Goal: Task Accomplishment & Management: Manage account settings

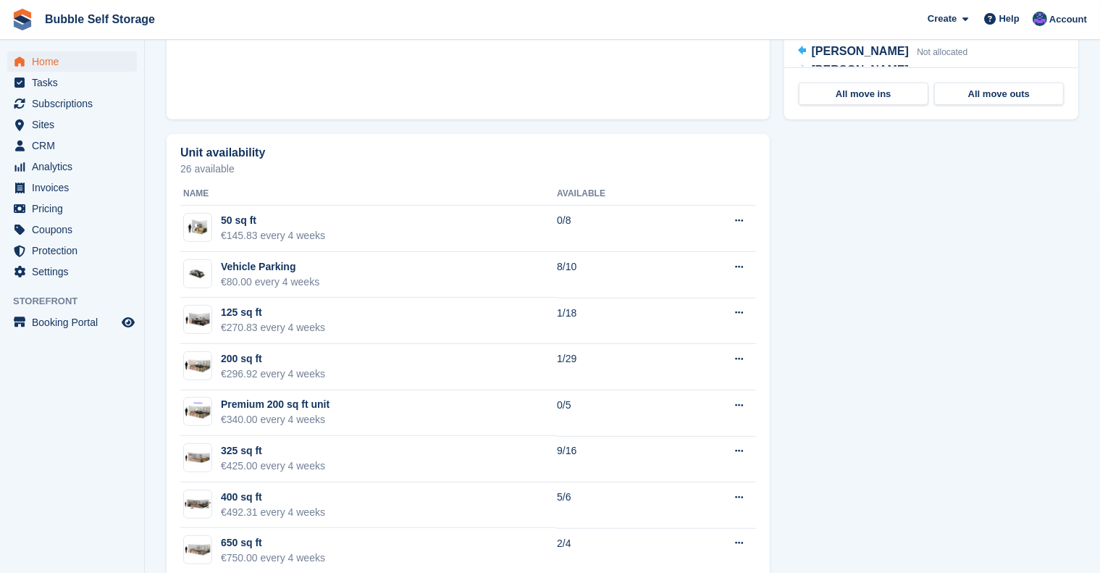
scroll to position [761, 0]
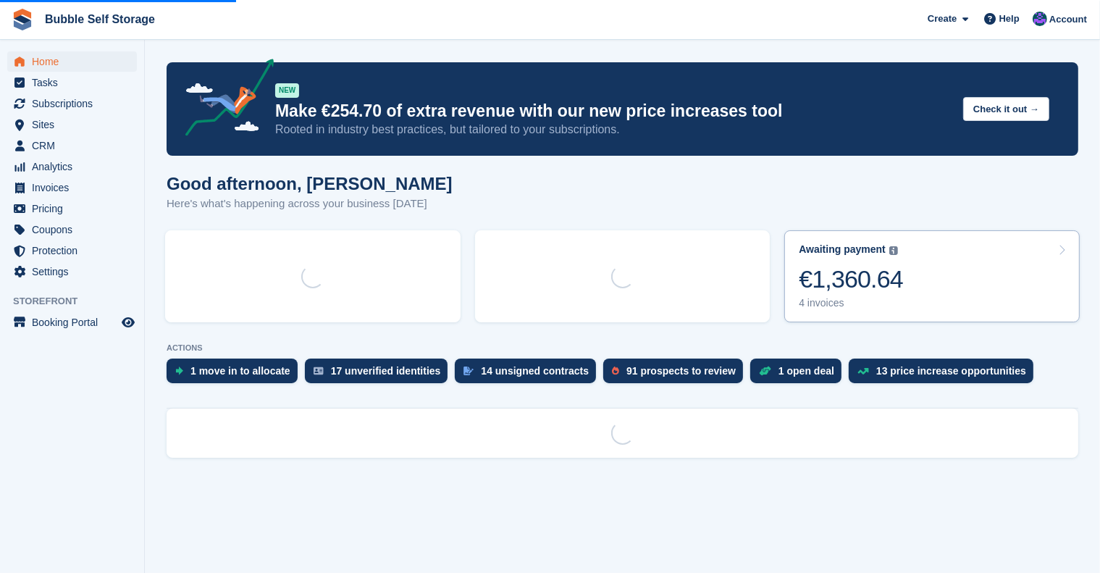
click at [817, 272] on div "€1,360.64" at bounding box center [851, 279] width 104 height 30
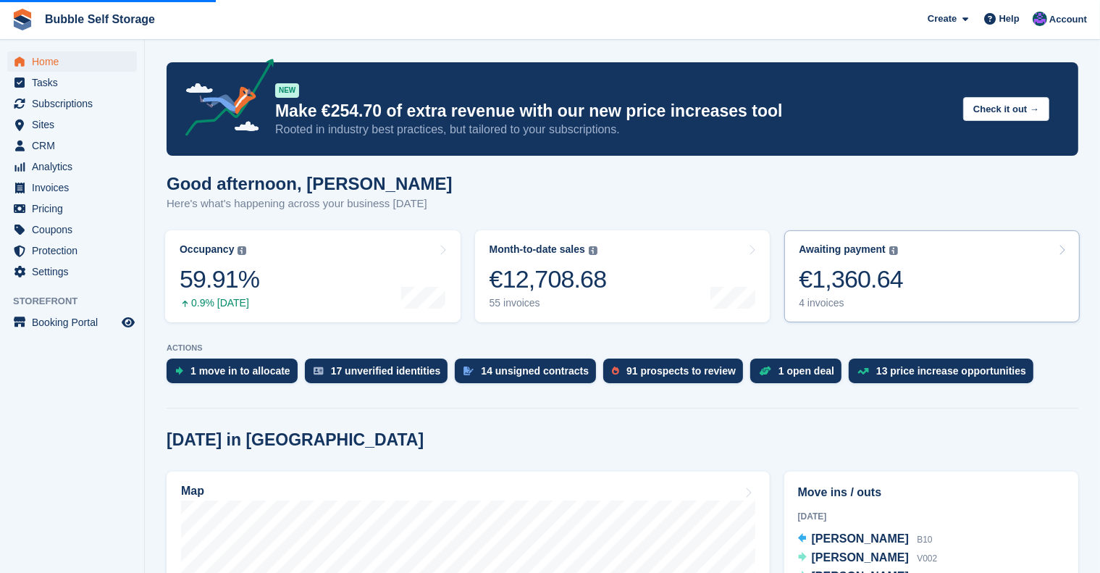
click at [889, 272] on div "€1,360.64" at bounding box center [851, 279] width 104 height 30
click at [1034, 255] on link "Awaiting payment The total outstanding balance on all open invoices. €1,360.64 …" at bounding box center [931, 276] width 295 height 92
click at [924, 264] on link "Awaiting payment The total outstanding balance on all open invoices. €1,360.64 …" at bounding box center [931, 276] width 295 height 92
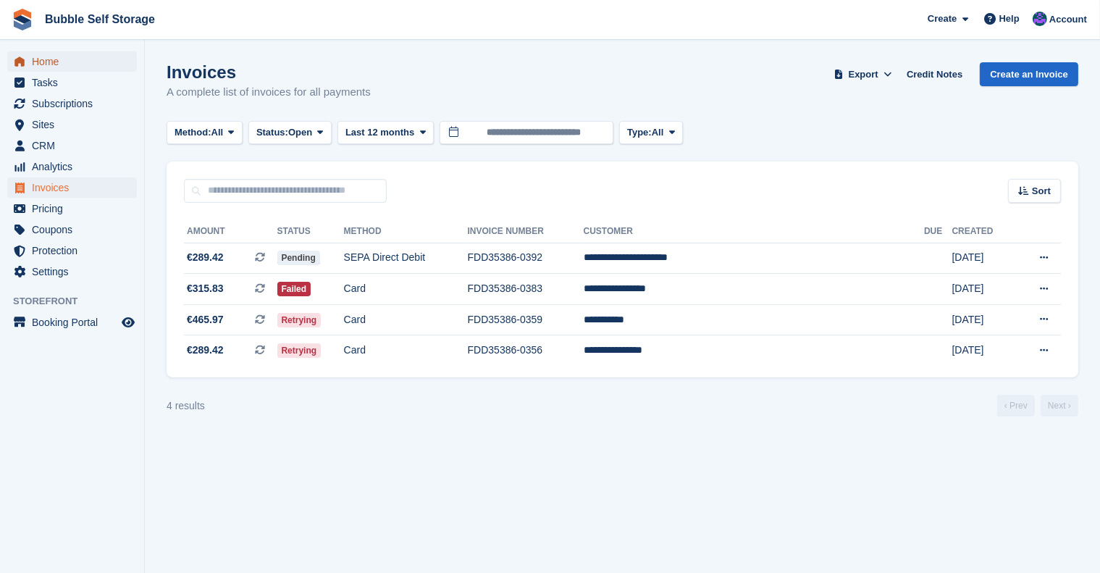
click at [48, 56] on span "Home" at bounding box center [75, 61] width 87 height 20
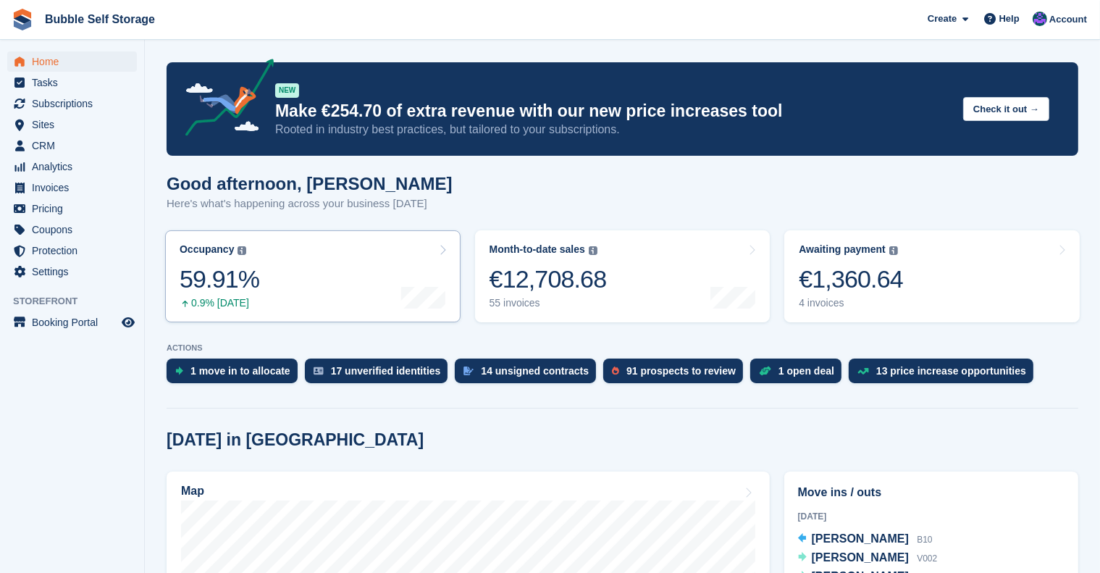
scroll to position [51, 0]
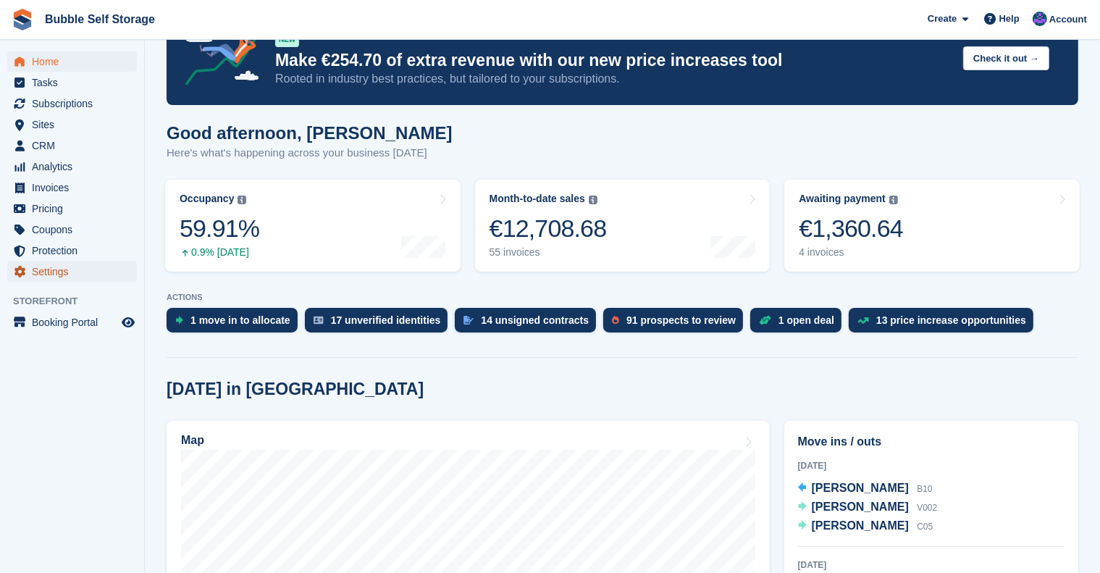
click at [23, 272] on icon "menu" at bounding box center [19, 272] width 11 height 12
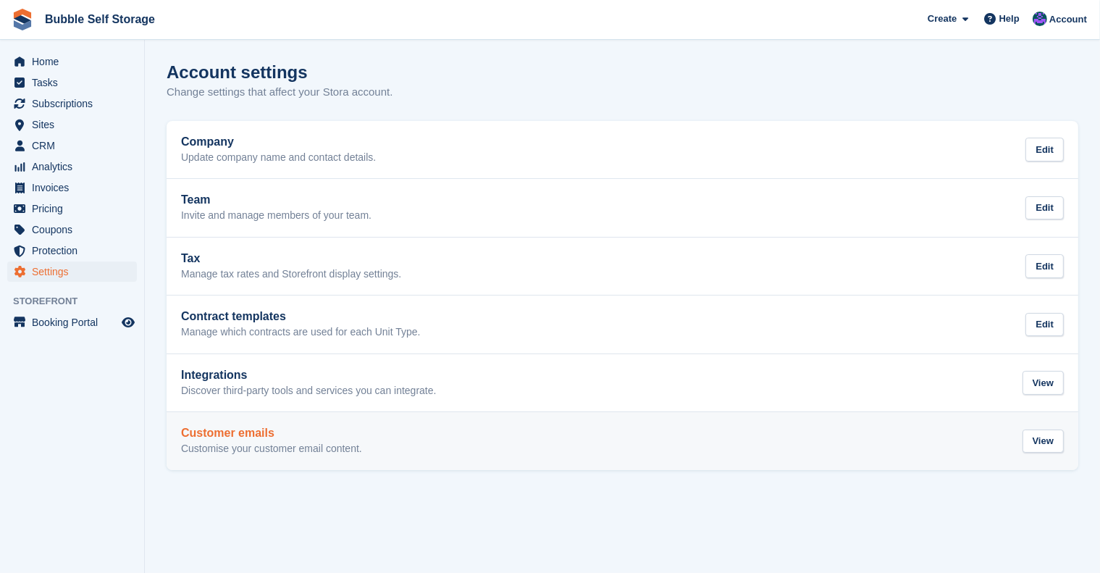
click at [224, 450] on p "Customise your customer email content." at bounding box center [271, 448] width 181 height 13
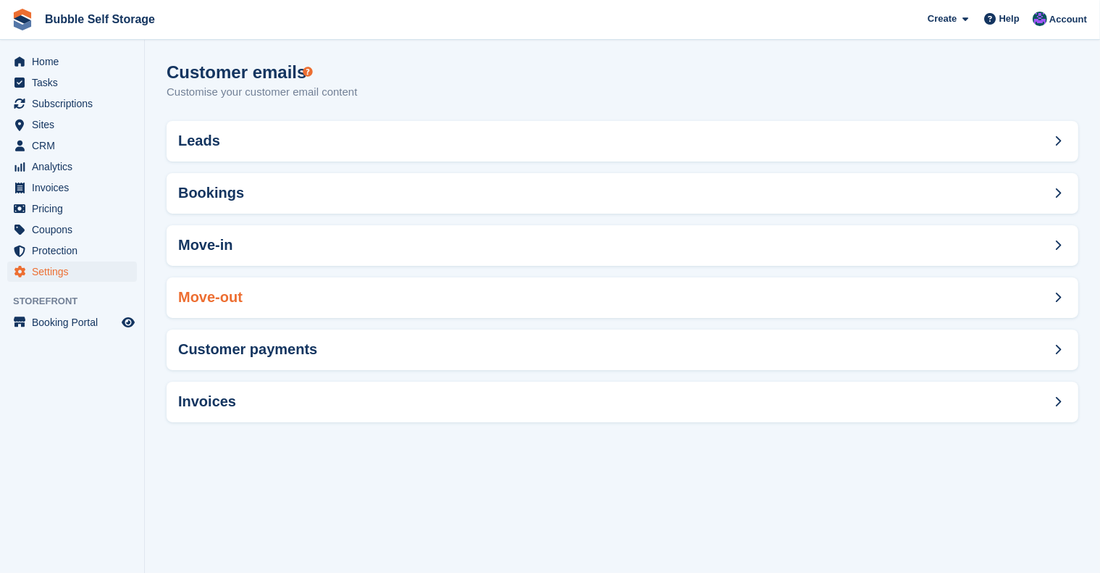
click at [220, 302] on h2 "Move-out" at bounding box center [210, 297] width 64 height 17
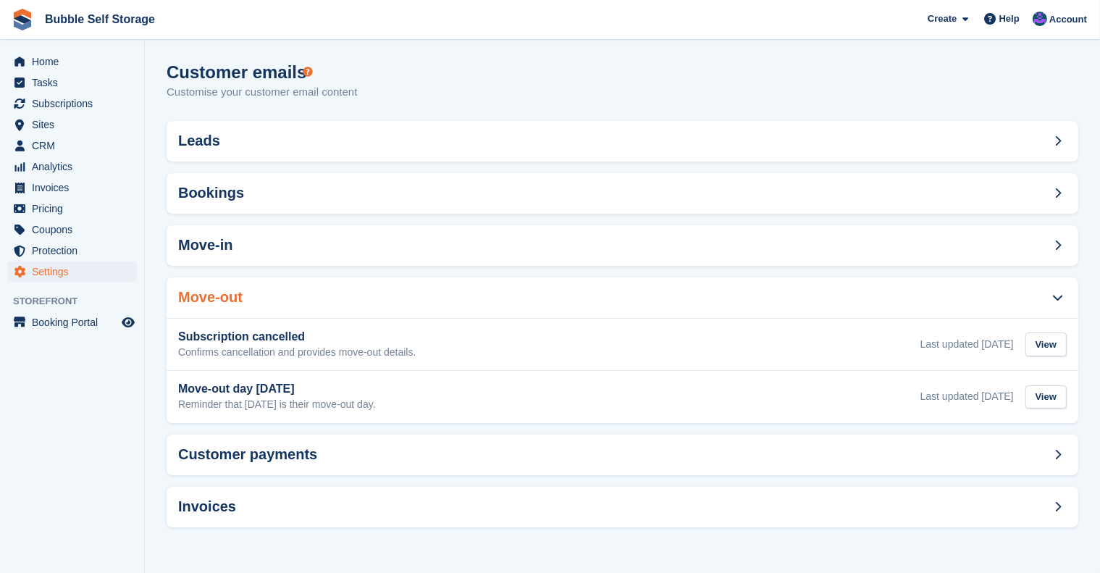
click at [220, 302] on h2 "Move-out" at bounding box center [210, 297] width 64 height 17
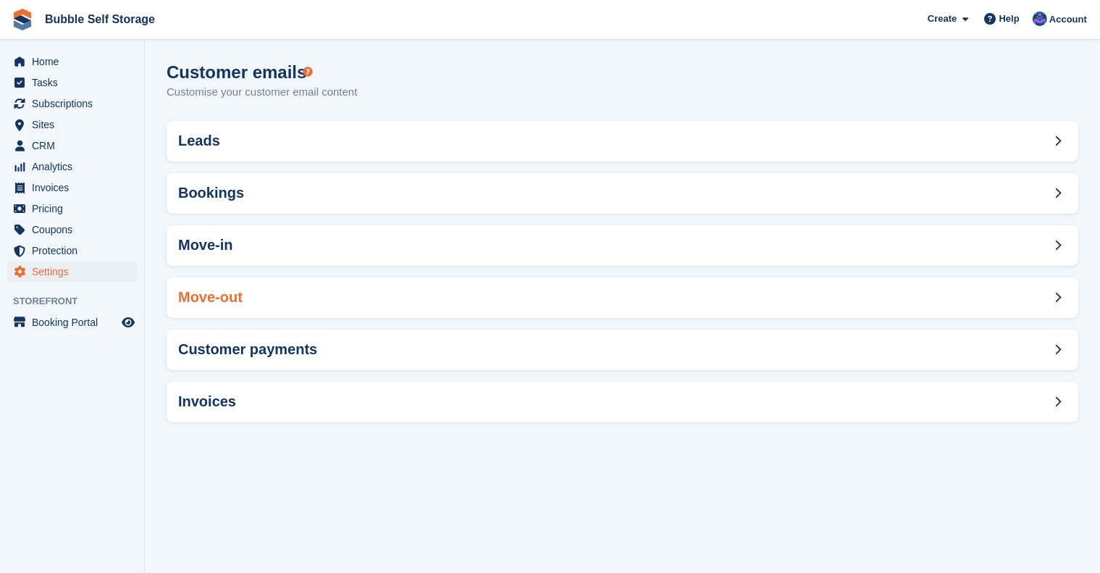
click at [249, 298] on div "Move-out" at bounding box center [623, 297] width 912 height 41
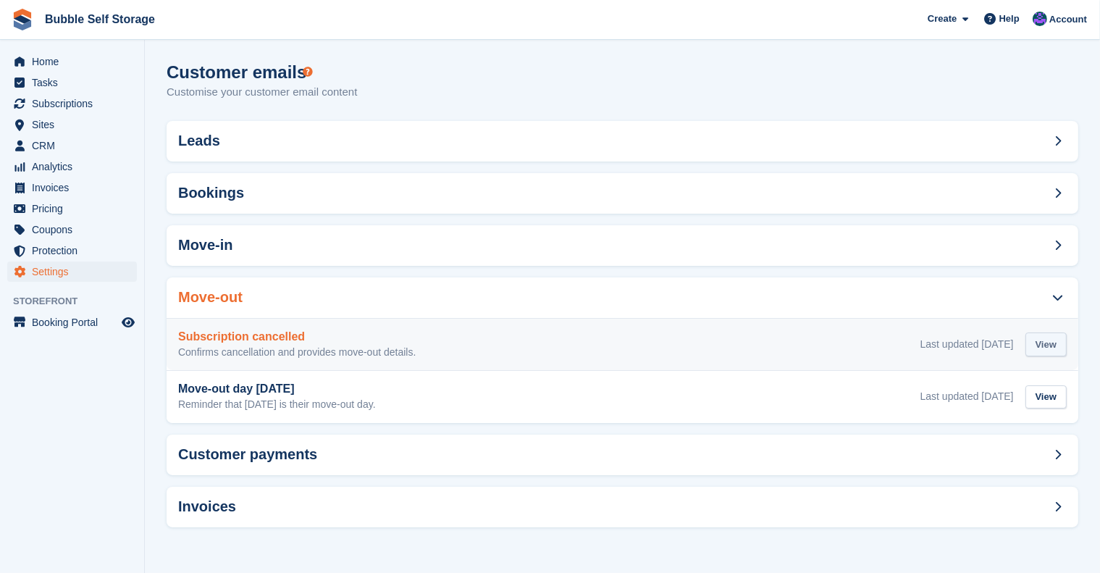
click at [1043, 338] on div "View" at bounding box center [1045, 344] width 41 height 24
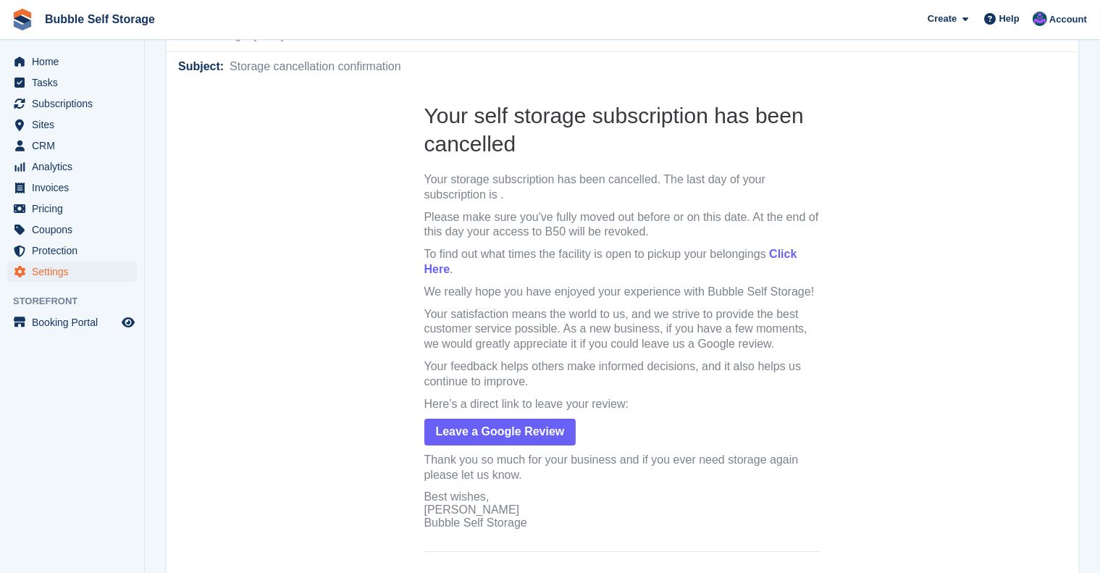
scroll to position [133, 0]
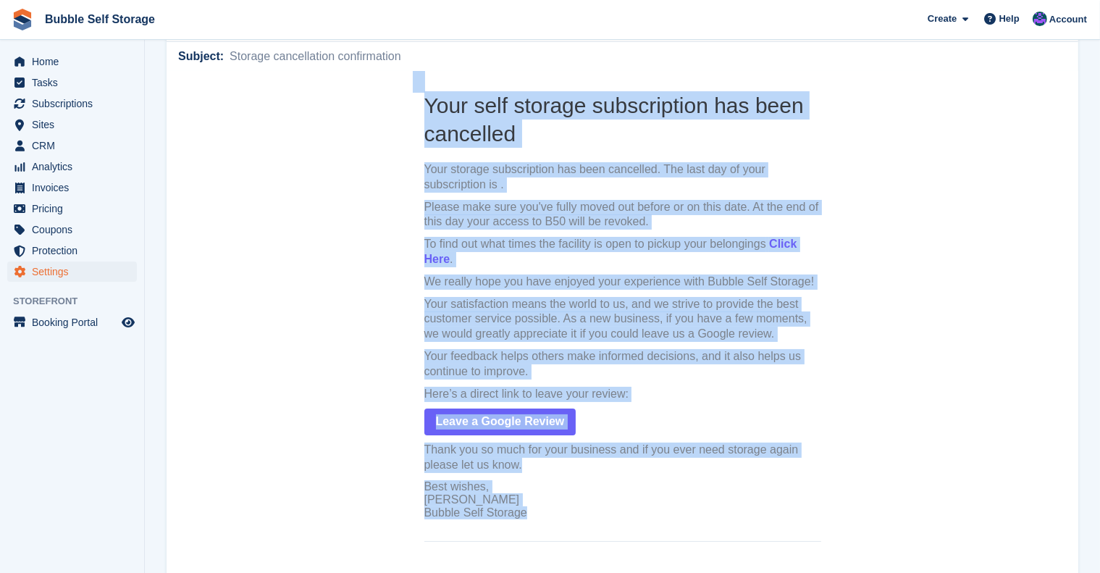
drag, startPoint x: 524, startPoint y: 514, endPoint x: 377, endPoint y: 420, distance: 174.6
click at [377, 420] on center "Your self storage subscription has been cancelled Your storage subscription has…" at bounding box center [622, 321] width 912 height 657
drag, startPoint x: 526, startPoint y: 515, endPoint x: 367, endPoint y: 476, distance: 164.0
click at [367, 476] on center "Your self storage subscription has been cancelled Your storage subscription has…" at bounding box center [622, 321] width 912 height 657
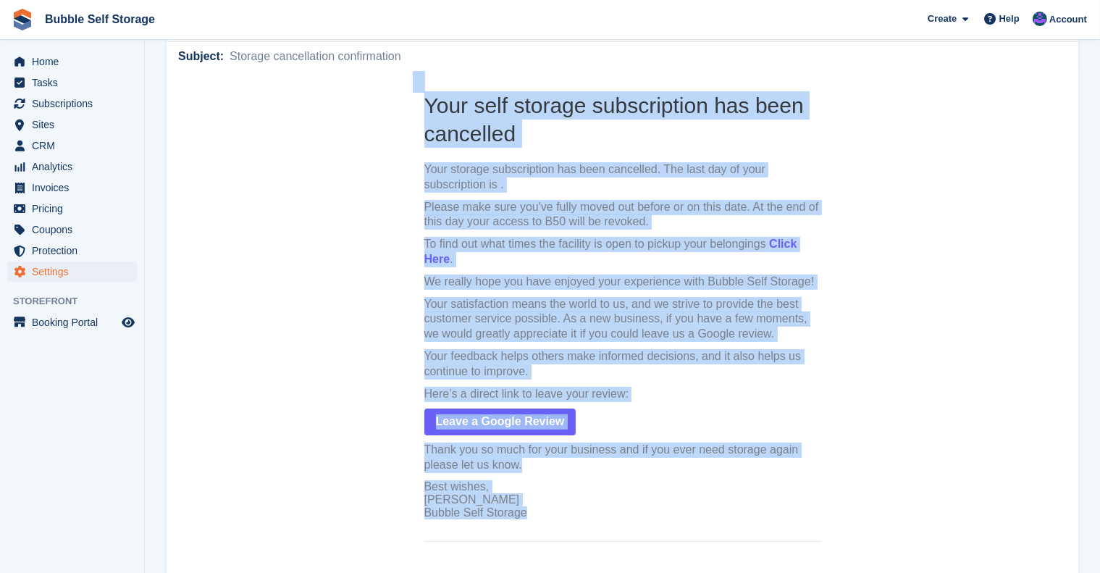
click at [402, 176] on center "Your self storage subscription has been cancelled Your storage subscription has…" at bounding box center [622, 321] width 912 height 657
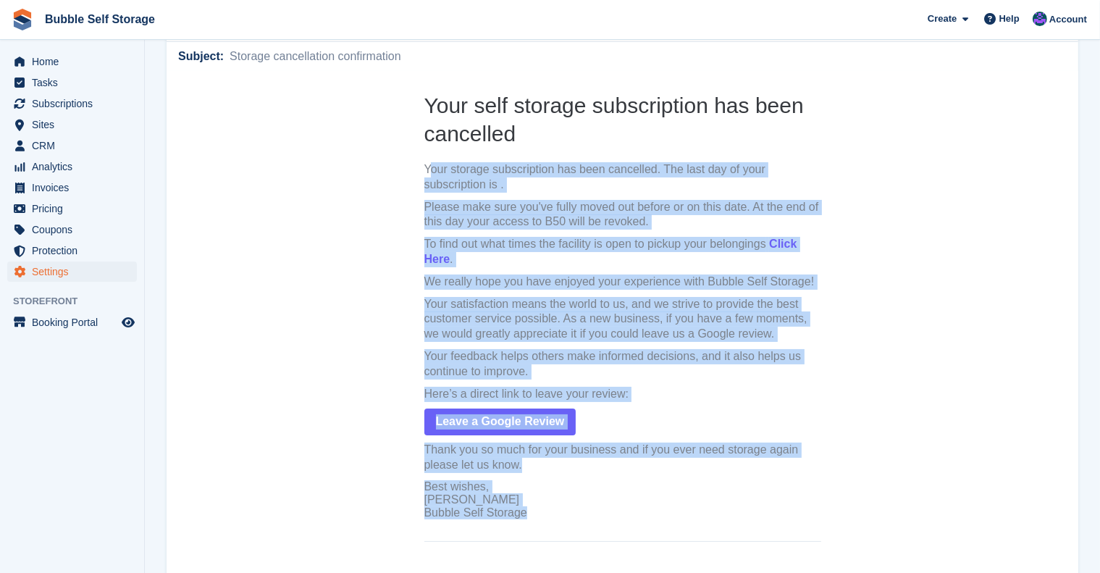
drag, startPoint x: 421, startPoint y: 167, endPoint x: 640, endPoint y: 511, distance: 407.6
click at [640, 511] on th "Your self storage subscription has been cancelled Your storage subscription has…" at bounding box center [622, 305] width 397 height 428
copy th "our storage subscription has been cancelled. The last day of your subscription …"
